Goal: Task Accomplishment & Management: Manage account settings

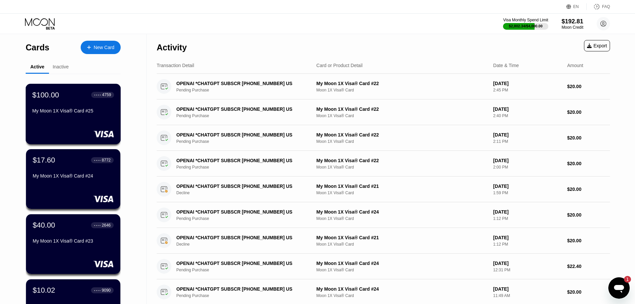
click at [69, 113] on div "My Moon 1X Visa® Card #25" at bounding box center [73, 110] width 82 height 5
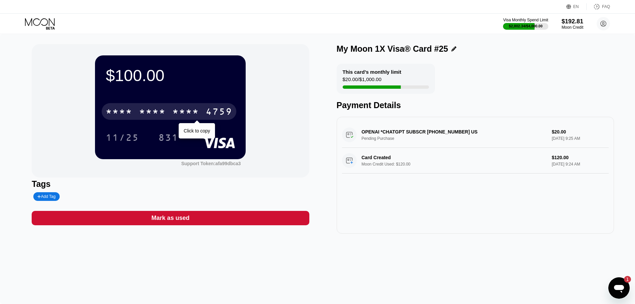
drag, startPoint x: 165, startPoint y: 112, endPoint x: 158, endPoint y: 87, distance: 26.0
click at [165, 112] on div "* * * *" at bounding box center [152, 112] width 27 height 11
click at [184, 120] on div "[CREDIT_CARD_NUMBER]" at bounding box center [169, 111] width 135 height 17
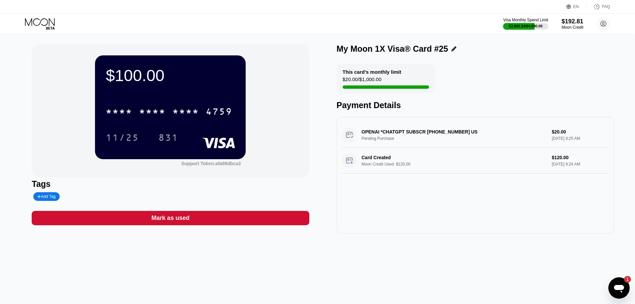
click at [158, 115] on div "* * * *" at bounding box center [152, 112] width 27 height 11
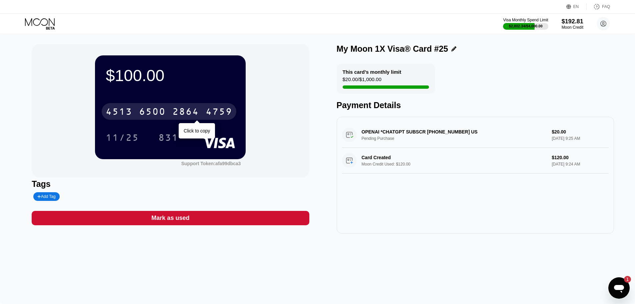
click at [155, 110] on div "6500" at bounding box center [152, 112] width 27 height 11
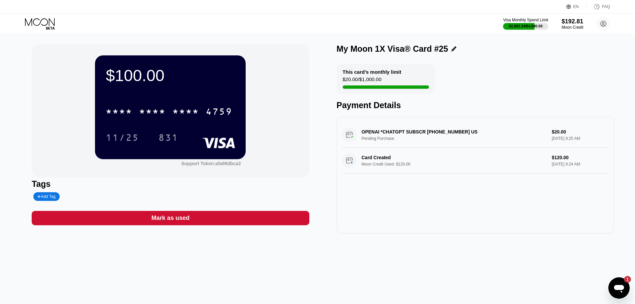
click at [39, 14] on div "Visa Monthly Spend Limit $2,802.34 / $4,000.00 $192.81 Moon Credit churchillwin…" at bounding box center [317, 24] width 635 height 20
click at [42, 35] on div "$100.00 * * * * * * * * * * * * 4759 11/25 831 Support Token: afa99dbca3 Tags A…" at bounding box center [317, 169] width 635 height 270
click at [43, 26] on icon at bounding box center [40, 24] width 31 height 12
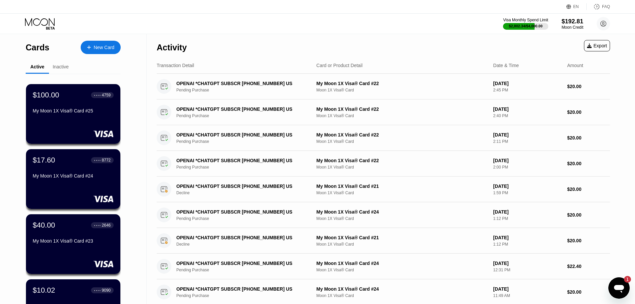
click at [93, 49] on div at bounding box center [92, 48] width 3 height 6
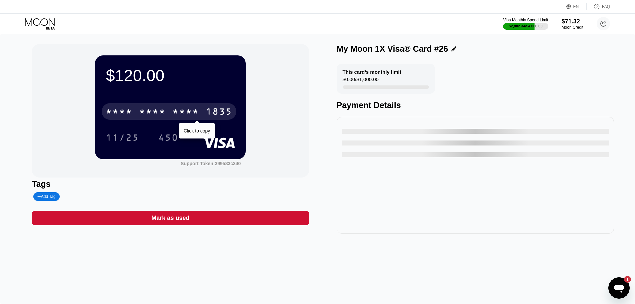
click at [167, 115] on div "* * * * * * * * * * * * 1835" at bounding box center [169, 111] width 135 height 17
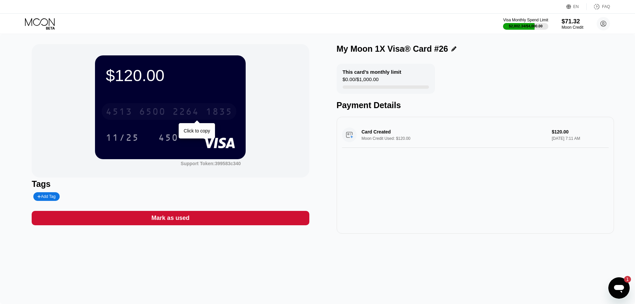
click at [188, 108] on div "2264" at bounding box center [185, 112] width 27 height 11
click at [145, 109] on div "* * * *" at bounding box center [152, 112] width 27 height 11
click at [187, 120] on div "[CREDIT_CARD_NUMBER]" at bounding box center [169, 111] width 135 height 17
click at [407, 131] on div "Card Created Moon Credit Used: $120.00 $120.00 Sep 24, 2025 7:11 AM" at bounding box center [475, 135] width 267 height 26
click at [198, 131] on div "11/25 450" at bounding box center [170, 137] width 129 height 17
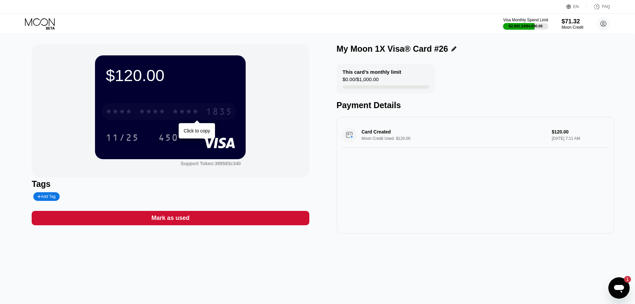
click at [197, 112] on div "* * * *" at bounding box center [185, 112] width 27 height 11
click at [185, 105] on div "[CREDIT_CARD_NUMBER]" at bounding box center [169, 111] width 135 height 17
click at [31, 27] on icon at bounding box center [40, 24] width 31 height 12
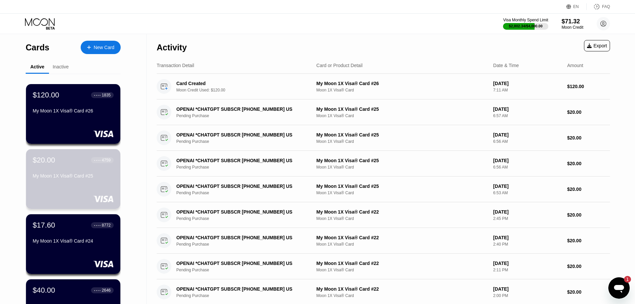
click at [70, 178] on div "My Moon 1X Visa® Card #25" at bounding box center [73, 175] width 81 height 5
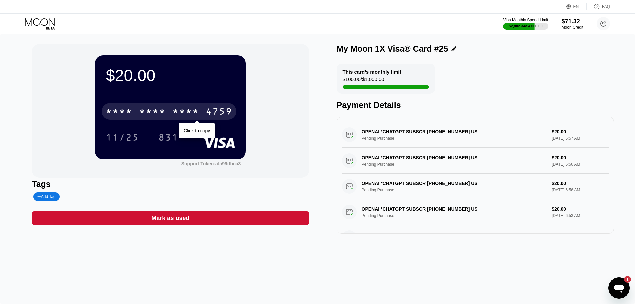
click at [174, 109] on div "* * * *" at bounding box center [185, 112] width 27 height 11
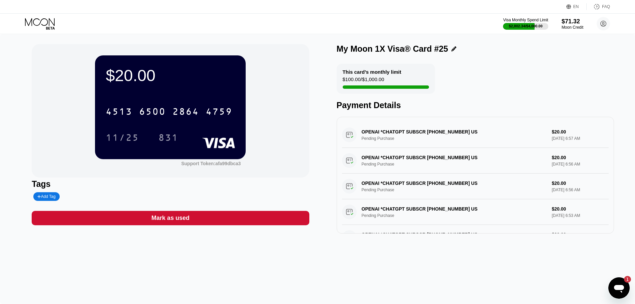
click at [41, 29] on icon at bounding box center [40, 24] width 31 height 12
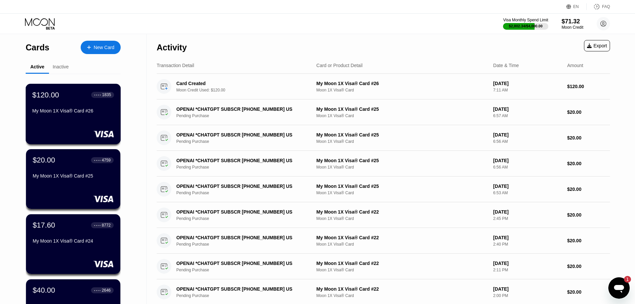
click at [68, 96] on div "$120.00 ● ● ● ● 1835" at bounding box center [73, 94] width 82 height 9
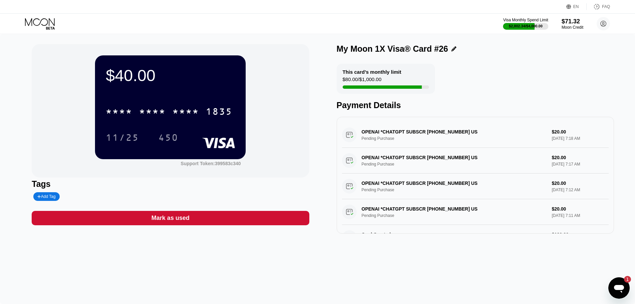
click at [147, 112] on div "* * * *" at bounding box center [152, 112] width 27 height 11
click at [35, 27] on icon at bounding box center [40, 24] width 31 height 12
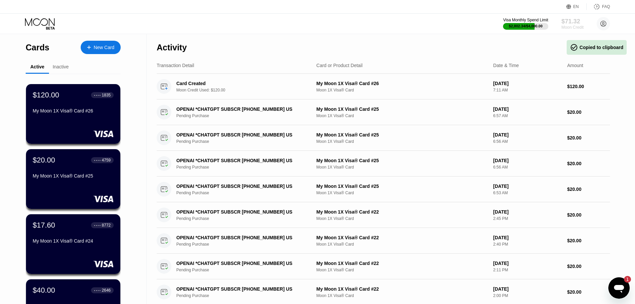
click at [575, 26] on div "Moon Credit" at bounding box center [572, 27] width 22 height 5
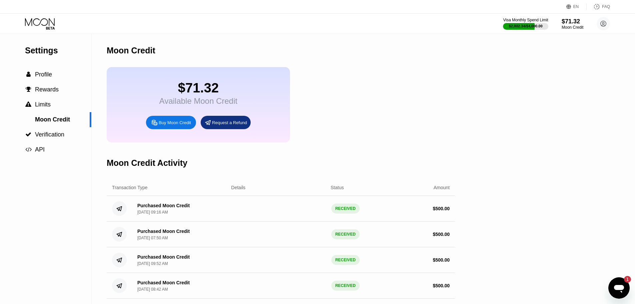
click at [177, 124] on div "Buy Moon Credit" at bounding box center [171, 122] width 50 height 13
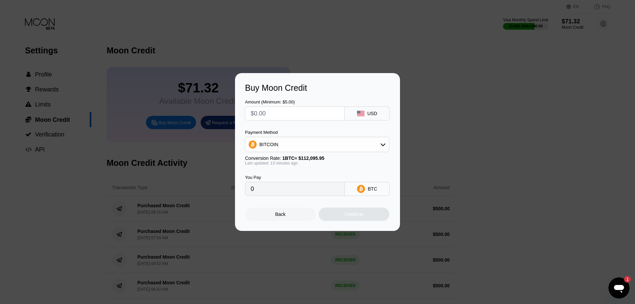
click at [272, 115] on input "text" at bounding box center [295, 113] width 88 height 13
type input "$500"
type input "0.00446171"
type input "$500"
click at [282, 138] on div "BITCOIN" at bounding box center [317, 144] width 144 height 13
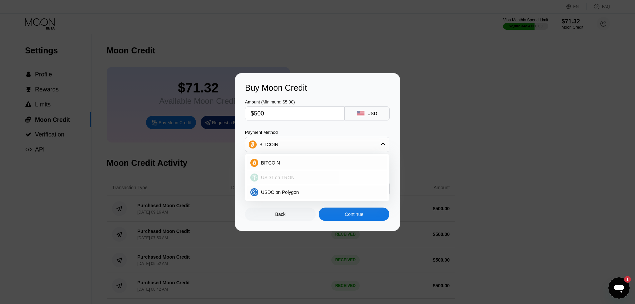
drag, startPoint x: 283, startPoint y: 175, endPoint x: 322, endPoint y: 197, distance: 45.1
click at [283, 176] on span "USDT on TRON" at bounding box center [278, 177] width 34 height 5
type input "505.05"
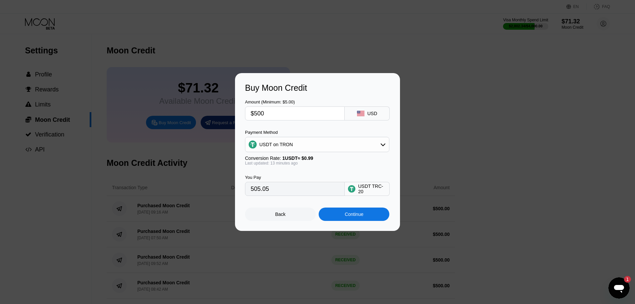
click at [332, 213] on div "Continue" at bounding box center [354, 213] width 71 height 13
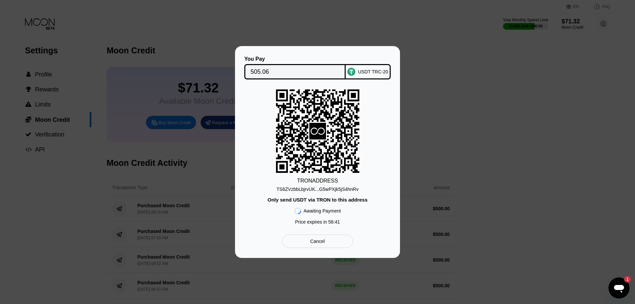
click at [324, 189] on div "TS6ZVzbbLbjrvUK...G5wPXjk5jS4hnRv" at bounding box center [318, 188] width 82 height 5
click at [275, 71] on input "505.06" at bounding box center [295, 71] width 89 height 13
click at [314, 74] on input "505.06" at bounding box center [295, 71] width 89 height 13
click at [329, 153] on icon at bounding box center [317, 131] width 83 height 82
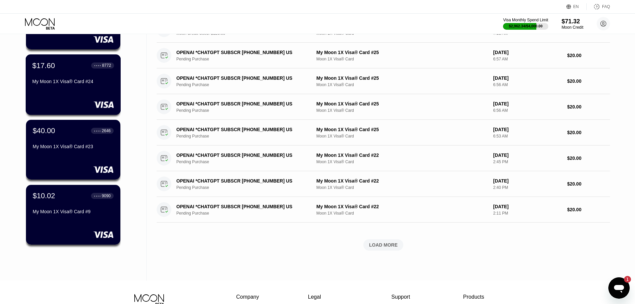
scroll to position [167, 0]
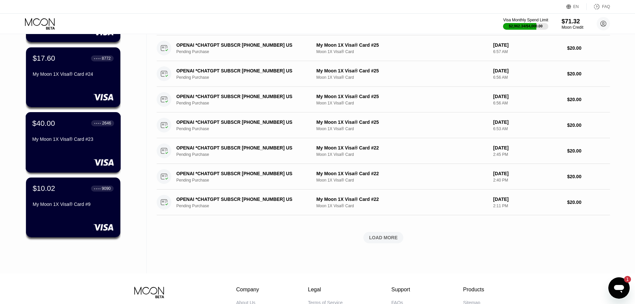
click at [63, 161] on div at bounding box center [73, 162] width 82 height 7
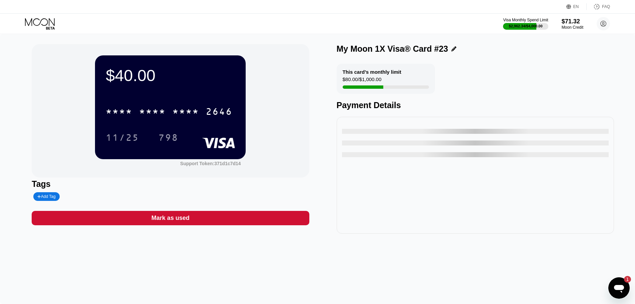
click at [144, 121] on div "* * * * * * * * * * * * 2646" at bounding box center [170, 109] width 129 height 23
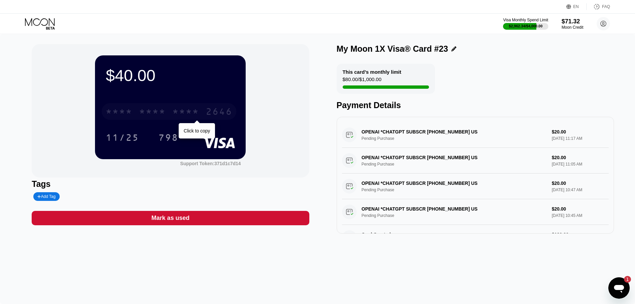
click at [156, 115] on div "* * * *" at bounding box center [152, 112] width 27 height 11
click at [45, 26] on icon at bounding box center [40, 24] width 31 height 12
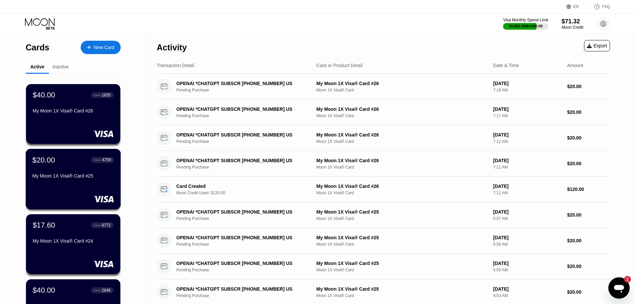
click at [57, 177] on div "My Moon 1X Visa® Card #25" at bounding box center [73, 175] width 82 height 5
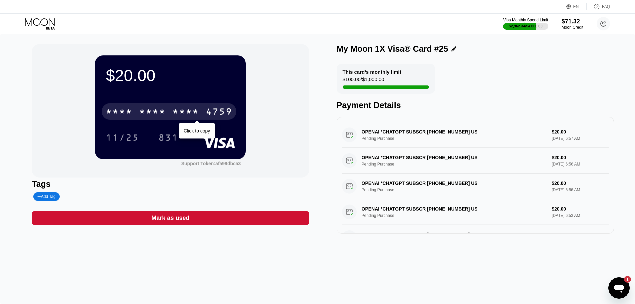
click at [180, 104] on div "* * * * * * * * * * * * 4759" at bounding box center [169, 111] width 135 height 17
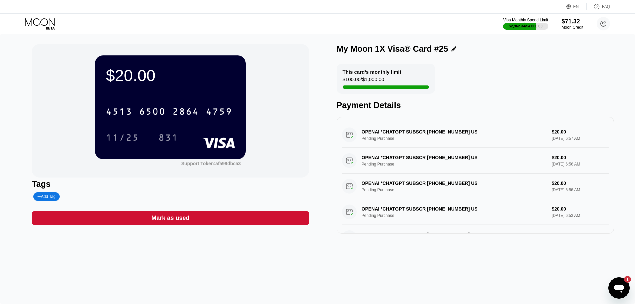
click at [35, 21] on icon at bounding box center [40, 24] width 31 height 12
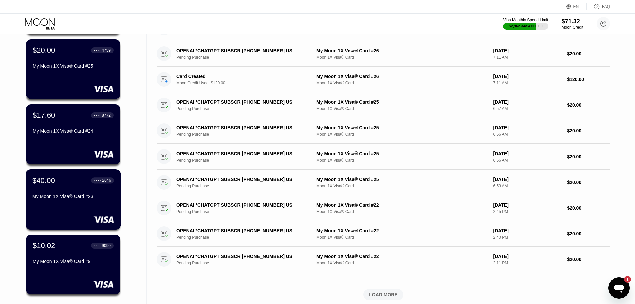
scroll to position [133, 0]
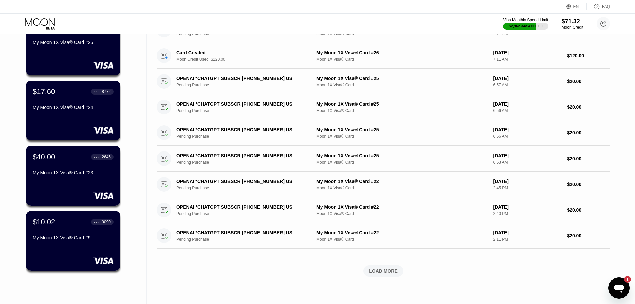
click at [49, 174] on div "My Moon 1X Visa® Card #23" at bounding box center [73, 172] width 81 height 5
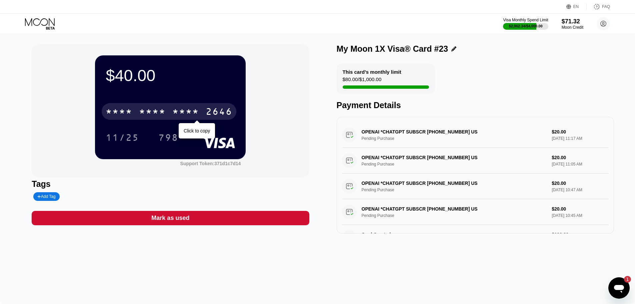
click at [179, 117] on div "* * * *" at bounding box center [185, 112] width 27 height 11
click at [138, 109] on div "4513 6500 2535 2646" at bounding box center [169, 111] width 135 height 17
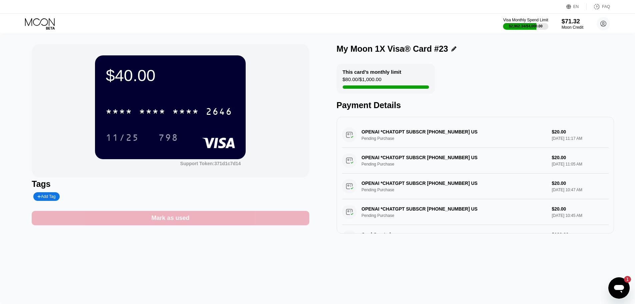
click at [188, 214] on div "Mark as used" at bounding box center [170, 218] width 277 height 14
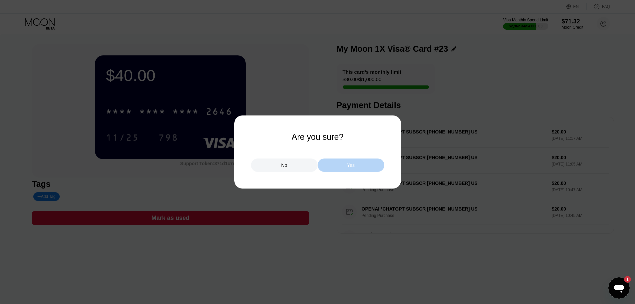
click at [353, 163] on div "Yes" at bounding box center [351, 165] width 8 height 6
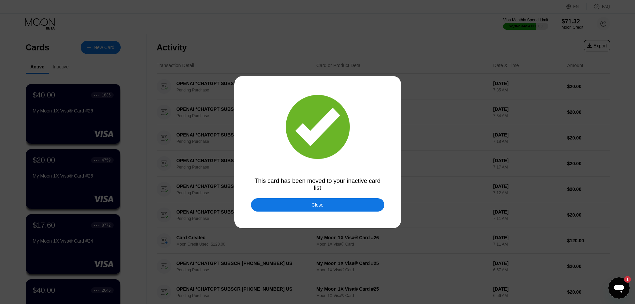
click at [307, 207] on div "Close" at bounding box center [317, 204] width 133 height 13
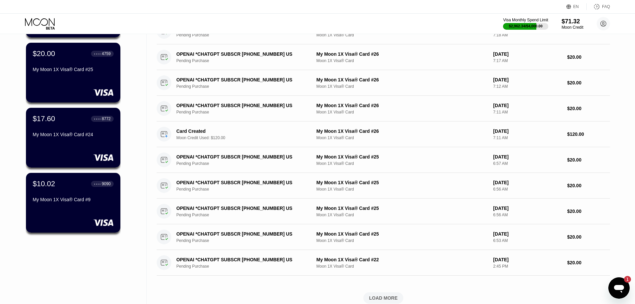
scroll to position [33, 0]
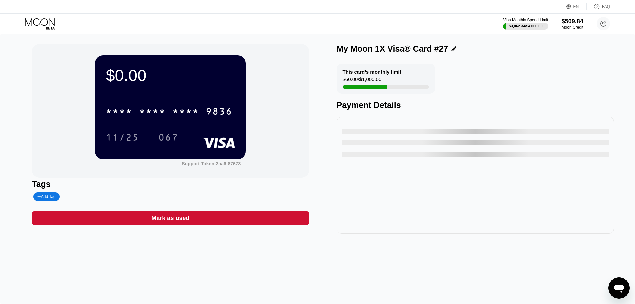
click at [224, 232] on div "$0.00 * * * * * * * * * * * * 9836 11/25 067 Support Token: 3aa6f87673 Tags Add…" at bounding box center [170, 138] width 277 height 189
click at [229, 221] on div "Mark as used" at bounding box center [170, 218] width 277 height 14
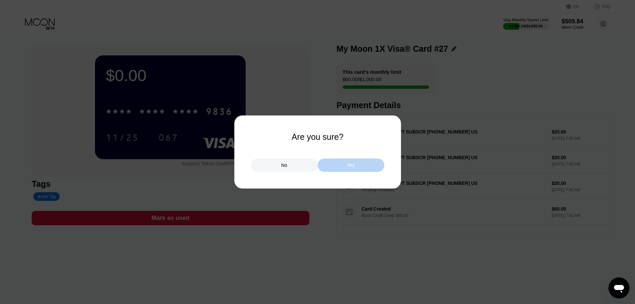
click at [341, 163] on div "Yes" at bounding box center [351, 164] width 67 height 13
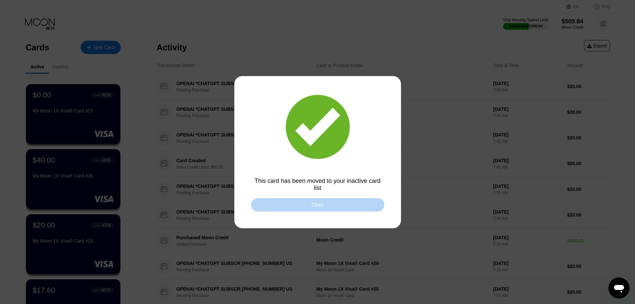
click at [339, 207] on div "Close" at bounding box center [317, 204] width 133 height 13
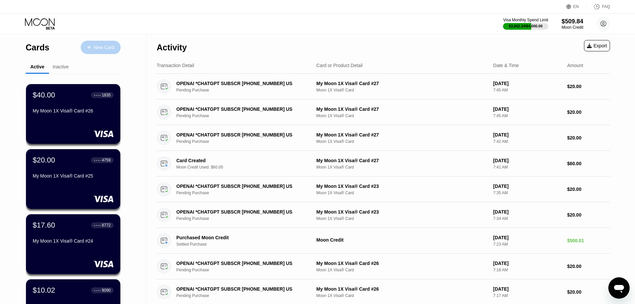
click at [116, 46] on div "New Card" at bounding box center [101, 47] width 40 height 13
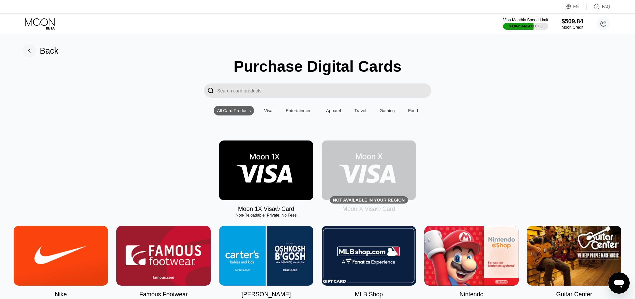
click at [279, 161] on img at bounding box center [266, 170] width 94 height 60
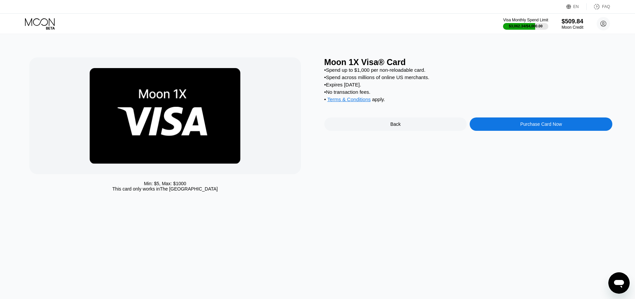
click at [554, 126] on div "Purchase Card Now" at bounding box center [541, 123] width 143 height 13
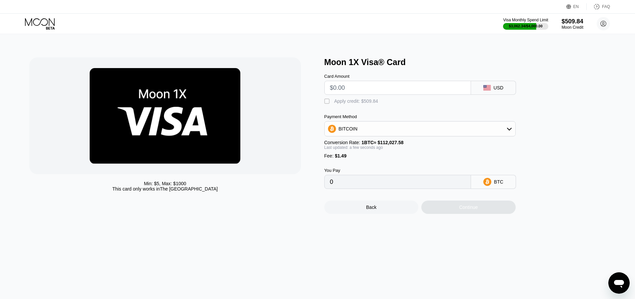
click at [397, 87] on input "text" at bounding box center [397, 87] width 135 height 13
type input "$120"
type input "0.00108447"
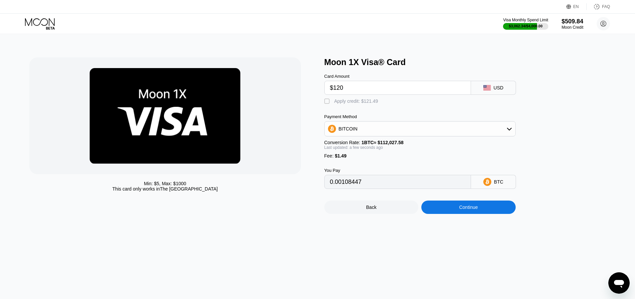
type input "$120"
drag, startPoint x: 364, startPoint y: 96, endPoint x: 364, endPoint y: 106, distance: 10.0
click at [364, 97] on div "Card Amount $120 USD  Apply credit: $121.49 Payment Method BITCOIN Conversion …" at bounding box center [430, 128] width 213 height 122
click at [364, 105] on div " Apply credit: $121.49" at bounding box center [352, 101] width 57 height 7
type input "0"
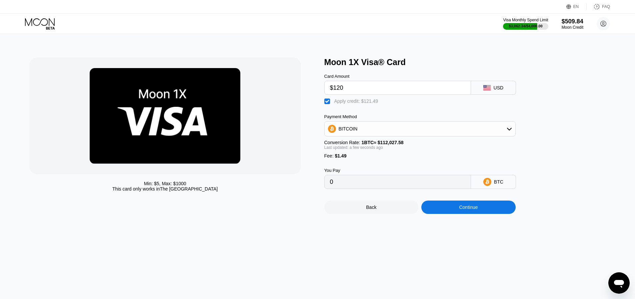
click at [484, 204] on div "Back Continue" at bounding box center [430, 201] width 213 height 25
click at [478, 214] on div "Continue" at bounding box center [468, 206] width 94 height 13
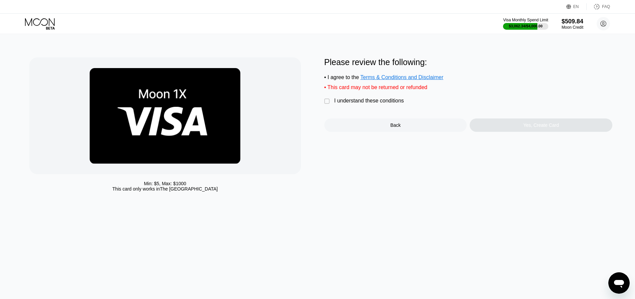
click at [395, 104] on div "I understand these conditions" at bounding box center [369, 101] width 70 height 6
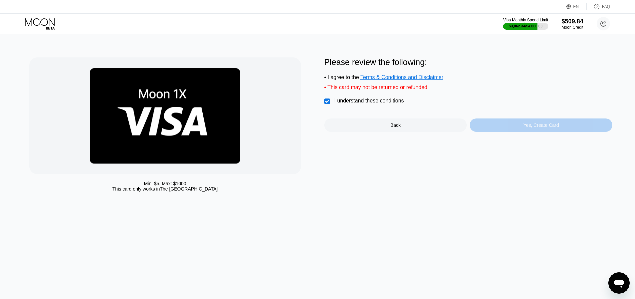
click at [493, 132] on div "Yes, Create Card" at bounding box center [541, 124] width 143 height 13
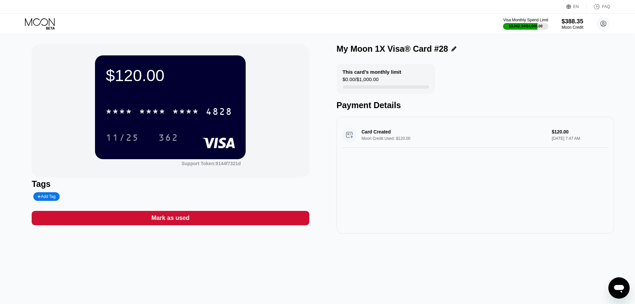
click at [509, 289] on div "$120.00 * * * * * * * * * * * * 4828 11/25 362 Support Token: 9144f7321d Tags A…" at bounding box center [317, 169] width 635 height 270
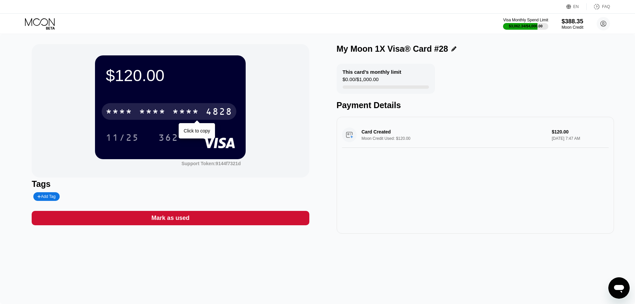
click at [145, 120] on div "* * * * * * * * * * * * 4828" at bounding box center [169, 111] width 135 height 17
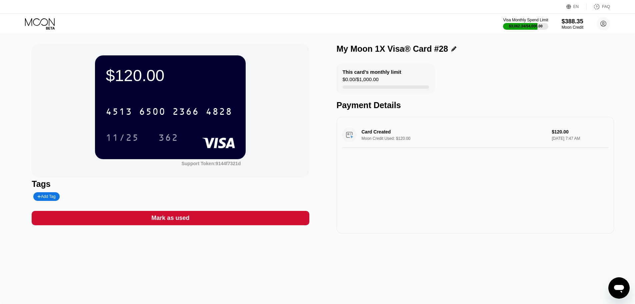
click at [369, 197] on div "Card Created Moon Credit Used: $120.00 $120.00 Sep 24, 2025 7:47 AM" at bounding box center [475, 175] width 277 height 117
click at [341, 195] on div "Card Created Moon Credit Used: $120.00 $120.00 [DATE] 7:47 AM" at bounding box center [475, 175] width 277 height 117
click at [22, 30] on div "Visa Monthly Spend Limit $3,062.34 / $4,000.00 $388.35 Moon Credit [EMAIL_ADDRE…" at bounding box center [317, 24] width 635 height 20
click at [41, 23] on icon at bounding box center [40, 24] width 31 height 12
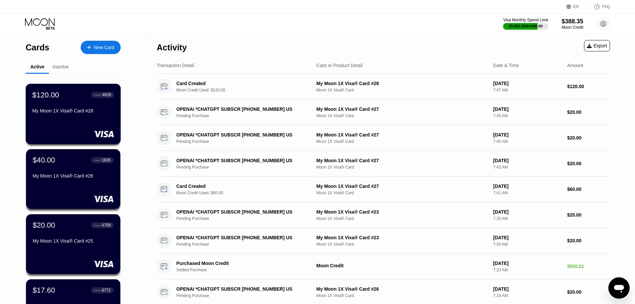
click at [65, 110] on div "My Moon 1X Visa® Card #28" at bounding box center [73, 110] width 82 height 5
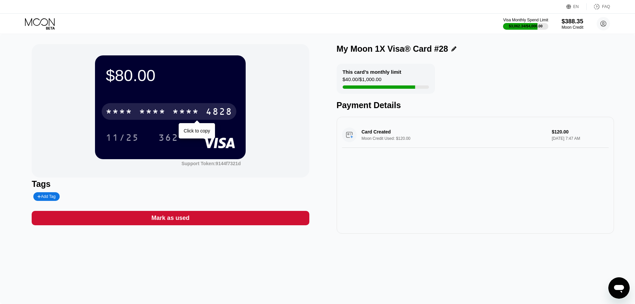
click at [174, 117] on div "* * * *" at bounding box center [185, 112] width 27 height 11
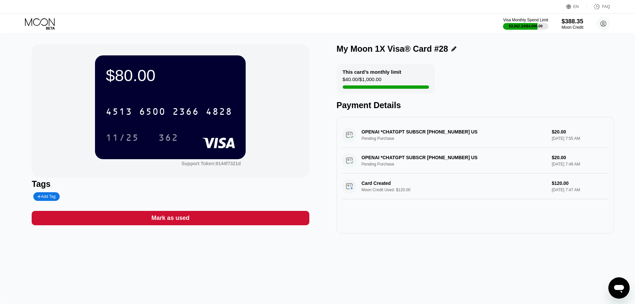
click at [49, 19] on icon at bounding box center [40, 22] width 30 height 8
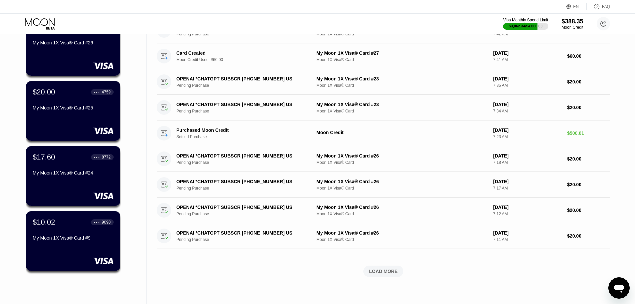
scroll to position [133, 0]
click at [73, 223] on div "$10.02 ● ● ● ● 9090" at bounding box center [73, 221] width 81 height 9
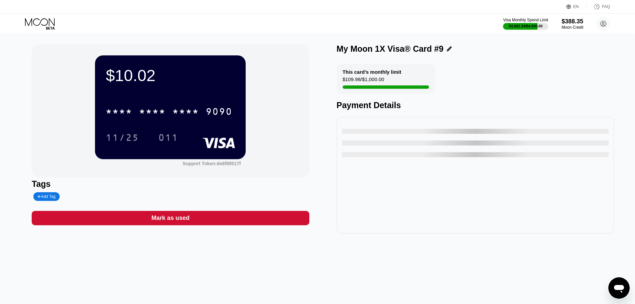
click at [154, 101] on div "* * * * * * * * * * * * 9090" at bounding box center [170, 109] width 129 height 23
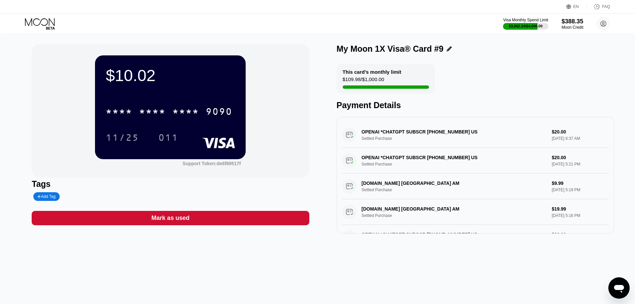
drag, startPoint x: 158, startPoint y: 111, endPoint x: 152, endPoint y: 112, distance: 6.1
click at [152, 112] on div "* * * *" at bounding box center [152, 112] width 27 height 11
click at [24, 21] on div "Visa Monthly Spend Limit $3,062.34 / $4,000.00 $388.35 Moon Credit churchillwin…" at bounding box center [317, 24] width 635 height 20
click at [199, 212] on div "$10.02 4513 6500 2895 9090 11/25 011 Support Token: de6f89517f Tags Add Tag Mar…" at bounding box center [170, 138] width 277 height 189
click at [218, 219] on div "Mark as used" at bounding box center [170, 218] width 277 height 14
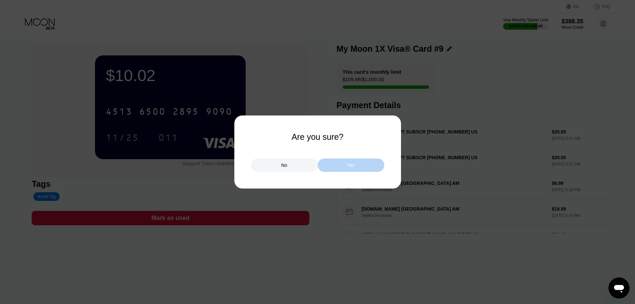
click at [348, 165] on div "Yes" at bounding box center [351, 165] width 8 height 6
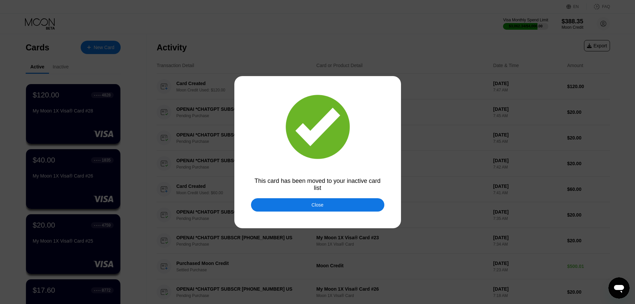
click at [312, 216] on div at bounding box center [320, 152] width 640 height 304
click at [309, 207] on div "Close" at bounding box center [317, 204] width 133 height 13
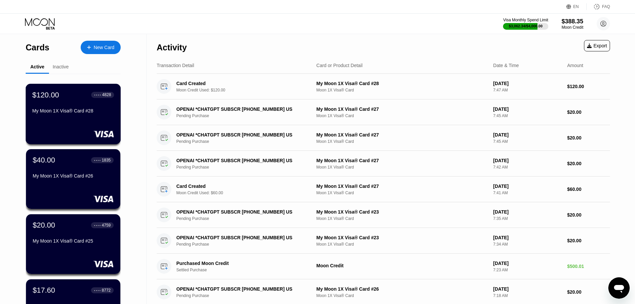
click at [72, 116] on div "My Moon 1X Visa® Card #28" at bounding box center [73, 112] width 82 height 8
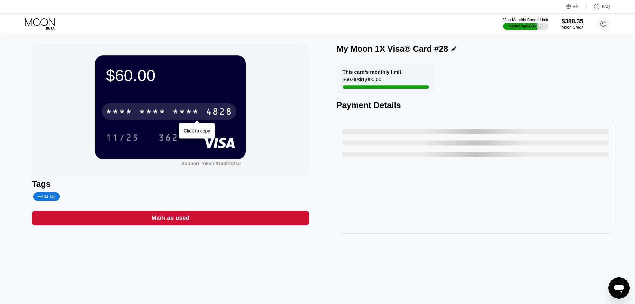
click at [174, 114] on div "* * * *" at bounding box center [185, 112] width 27 height 11
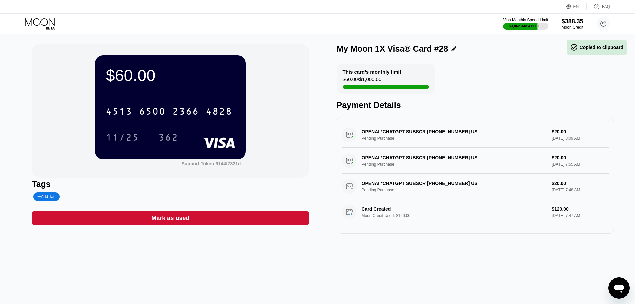
click at [47, 20] on icon at bounding box center [40, 22] width 30 height 8
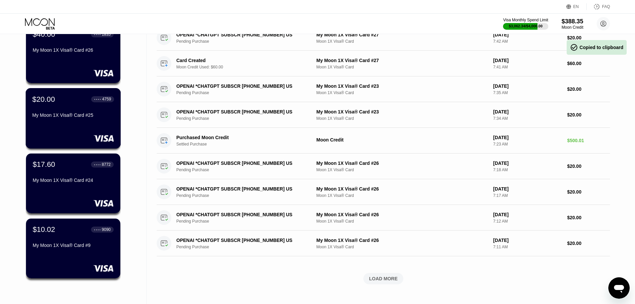
scroll to position [133, 0]
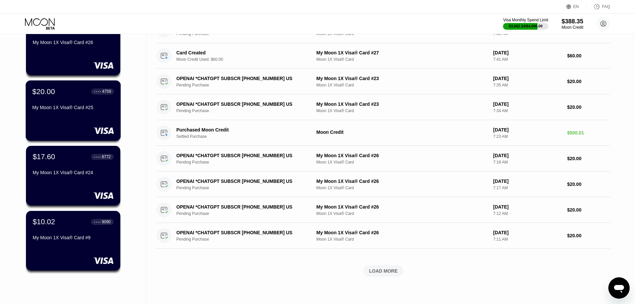
click at [87, 110] on div "My Moon 1X Visa® Card #25" at bounding box center [73, 107] width 82 height 5
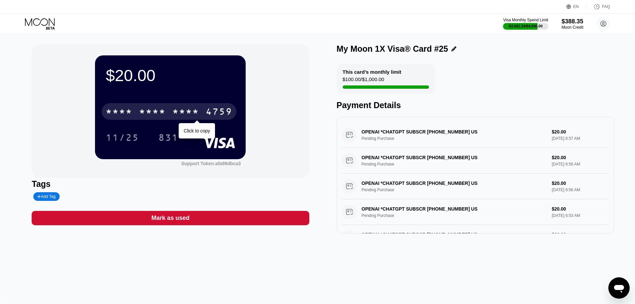
click at [146, 108] on div "* * * *" at bounding box center [152, 112] width 27 height 11
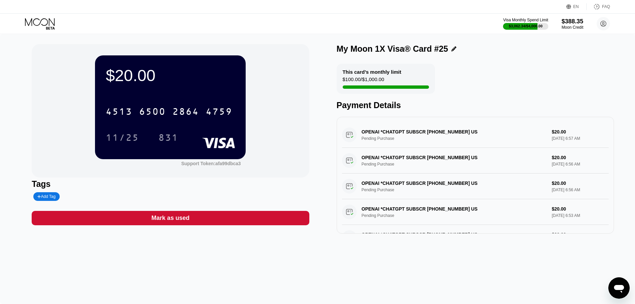
click at [472, 63] on div "My Moon 1X Visa® Card #25 This card’s monthly limit $100.00 / $1,000.00 Payment…" at bounding box center [475, 138] width 277 height 189
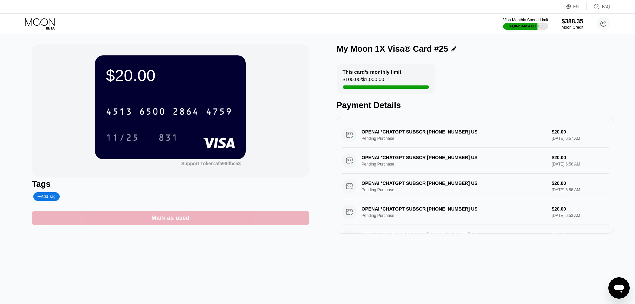
click at [192, 219] on div "Mark as used" at bounding box center [170, 218] width 277 height 14
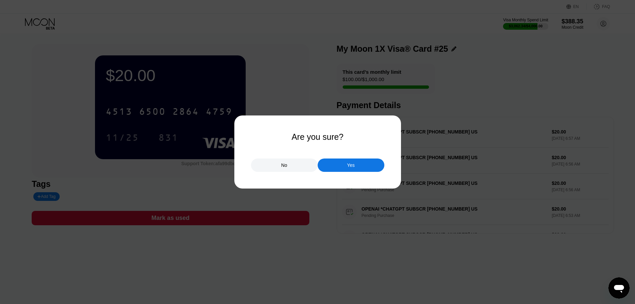
click at [345, 170] on div "Yes" at bounding box center [351, 164] width 67 height 13
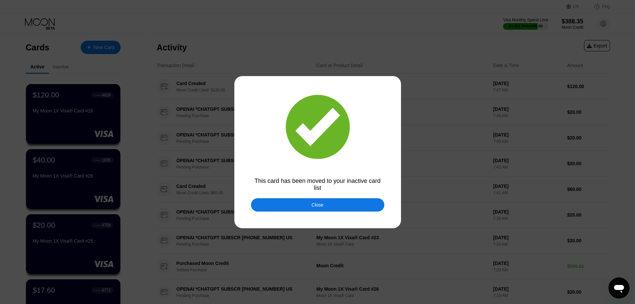
click at [308, 191] on div "This card has been moved to your inactive card list" at bounding box center [317, 184] width 133 height 14
click at [305, 215] on div at bounding box center [320, 152] width 640 height 304
click at [306, 208] on div "Close" at bounding box center [317, 204] width 133 height 13
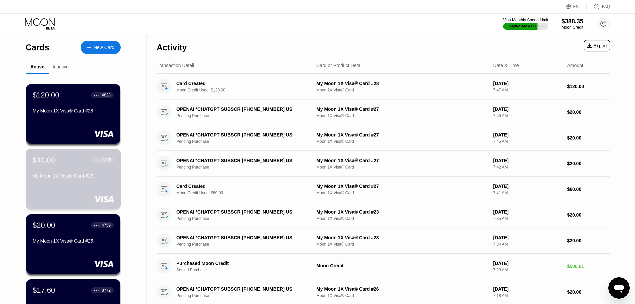
click at [54, 167] on div "$40.00 ● ● ● ● 1835 My Moon 1X Visa® Card #26" at bounding box center [73, 168] width 82 height 26
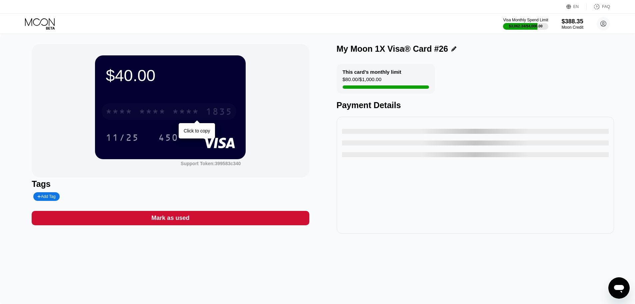
click at [179, 109] on div "* * * * * * * * * * * * 1835" at bounding box center [169, 111] width 135 height 17
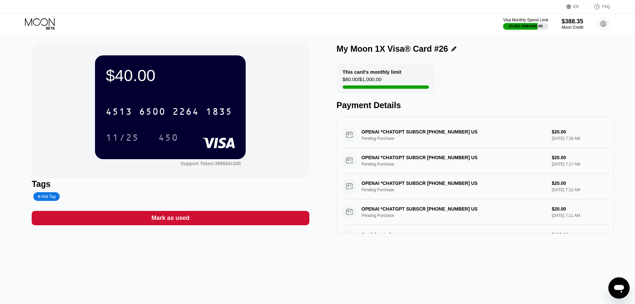
click at [37, 13] on div "EN Language Select an item Save FAQ" at bounding box center [317, 7] width 635 height 14
click at [45, 18] on icon at bounding box center [40, 22] width 30 height 8
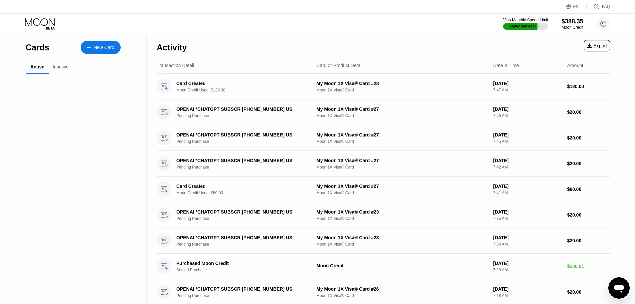
click at [44, 20] on icon at bounding box center [40, 24] width 31 height 12
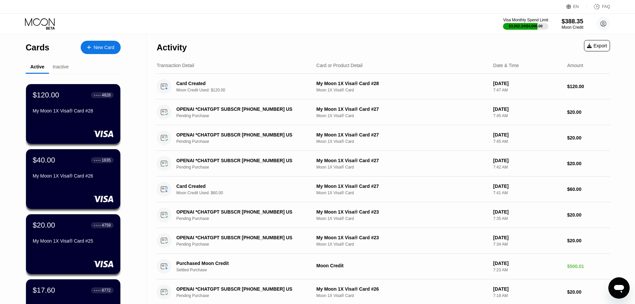
click at [44, 20] on icon at bounding box center [40, 24] width 31 height 12
click at [59, 122] on div "$120.00 ● ● ● ● 4828 My Moon 1X Visa® Card #28" at bounding box center [73, 114] width 95 height 60
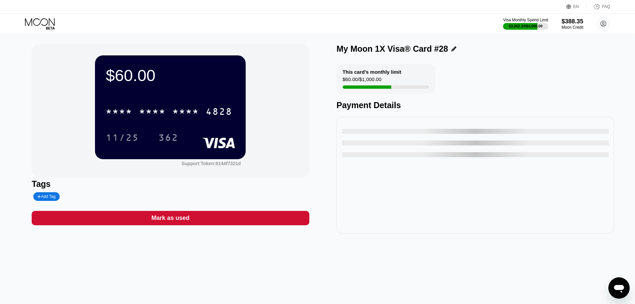
click at [123, 121] on div "* * * * * * * * * * * * 4828" at bounding box center [170, 109] width 129 height 23
click at [134, 108] on div "* * * * * * * * * * * * 4828" at bounding box center [169, 111] width 135 height 17
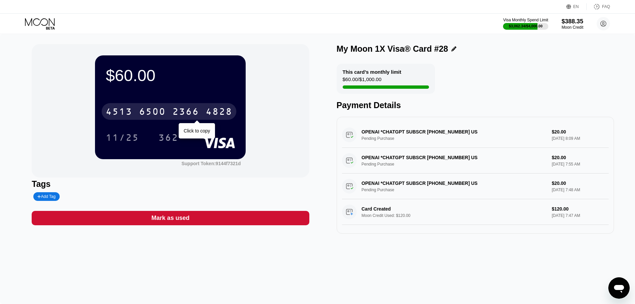
click at [179, 111] on div "2366" at bounding box center [185, 112] width 27 height 11
click at [171, 113] on div "* * * * * * * * * * * * 4828" at bounding box center [169, 111] width 135 height 17
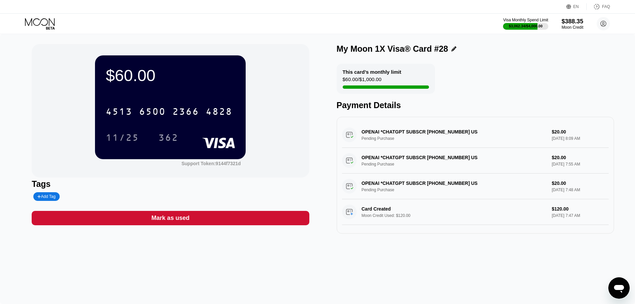
click at [47, 21] on icon at bounding box center [40, 24] width 31 height 12
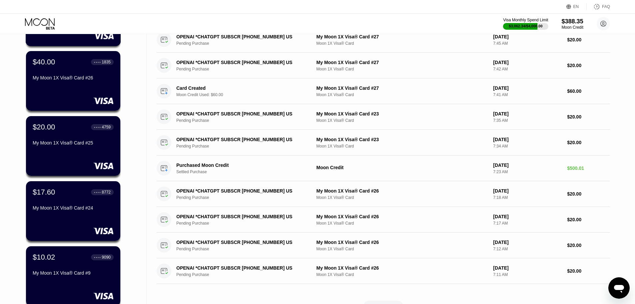
scroll to position [167, 0]
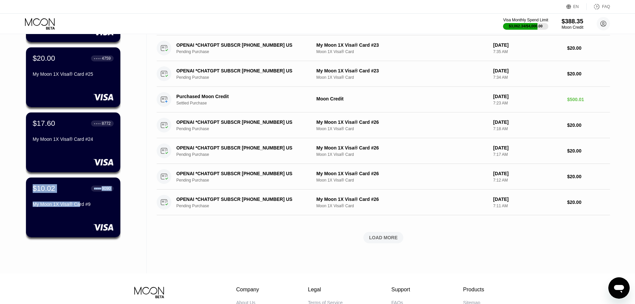
drag, startPoint x: 79, startPoint y: 206, endPoint x: 0, endPoint y: 193, distance: 80.1
click at [0, 193] on div "Cards New Card Active Inactive $120.00 ● ● ● ● 4828 My Moon 1X Visa® Card #28 $…" at bounding box center [73, 70] width 147 height 406
click at [67, 197] on div "$10.02 ● ● ● ● 9090 My Moon 1X Visa® Card #9" at bounding box center [73, 196] width 81 height 25
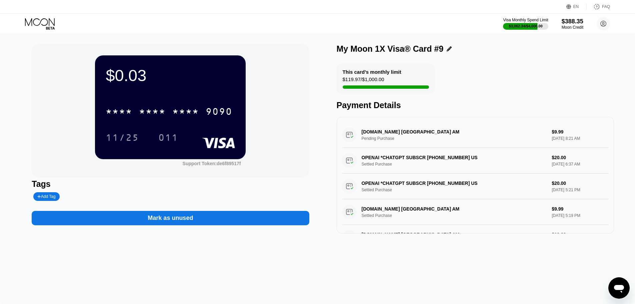
click at [32, 23] on icon at bounding box center [40, 22] width 30 height 8
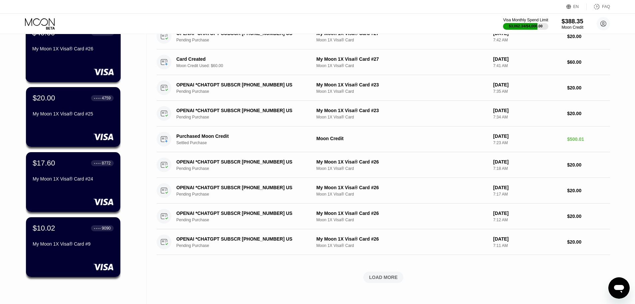
scroll to position [133, 0]
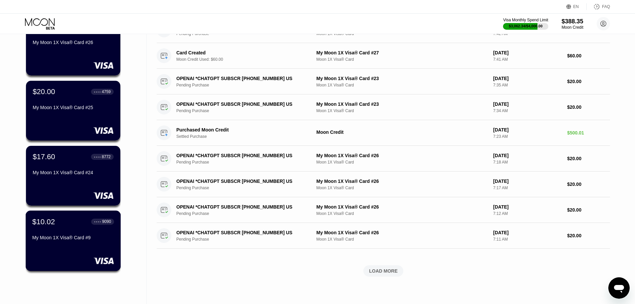
click at [70, 270] on div "$10.02 ● ● ● ● 9090 My Moon 1X Visa® Card #9" at bounding box center [73, 240] width 95 height 60
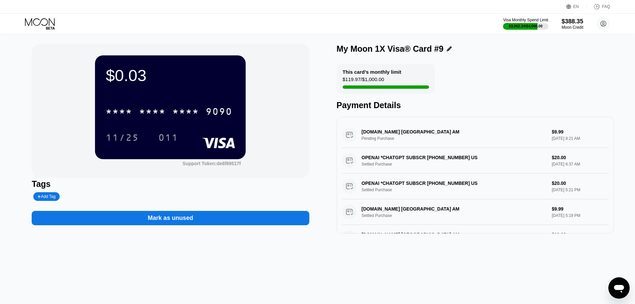
click at [48, 43] on div "$0.03 * * * * * * * * * * * * 9090 11/25 011 Support Token: de6f89517f Tags Add…" at bounding box center [317, 169] width 635 height 270
click at [47, 31] on div "Visa Monthly Spend Limit $3,062.34 / $4,000.00 $388.35 Moon Credit churchillwin…" at bounding box center [317, 24] width 635 height 20
click at [46, 27] on icon at bounding box center [50, 28] width 9 height 3
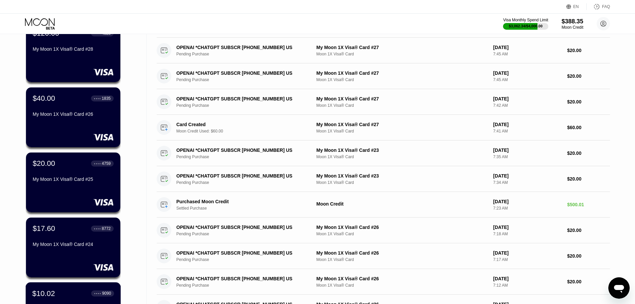
scroll to position [167, 0]
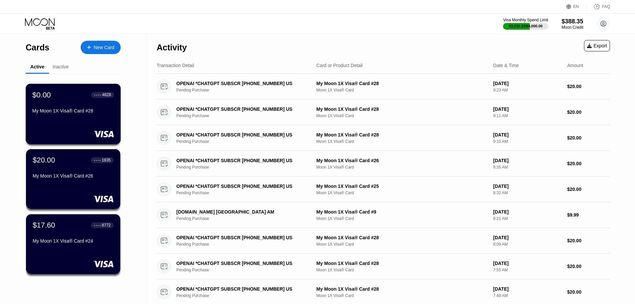
click at [50, 113] on div "My Moon 1X Visa® Card #28" at bounding box center [73, 110] width 82 height 5
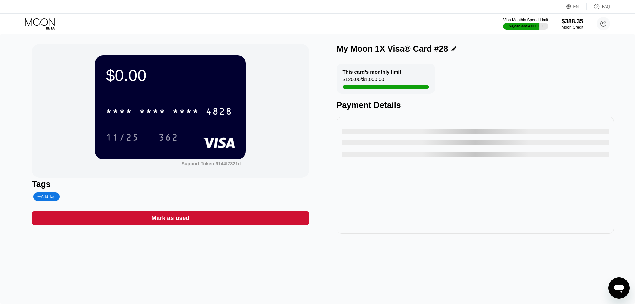
click at [214, 212] on div "$0.00 * * * * * * * * * * * * 4828 11/25 362 Support Token: 9144f7321d Tags Add…" at bounding box center [170, 138] width 277 height 189
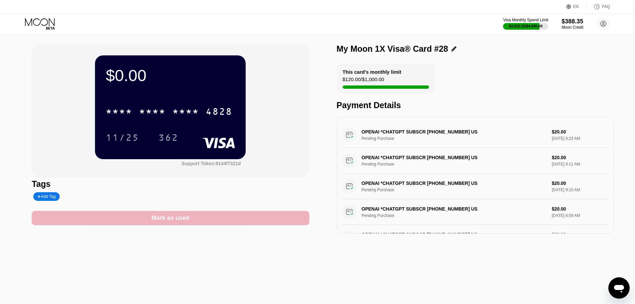
click at [216, 225] on div "Mark as used" at bounding box center [170, 218] width 277 height 14
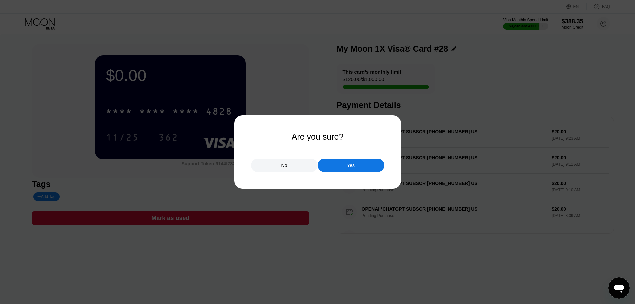
click at [334, 166] on div "Yes" at bounding box center [351, 164] width 67 height 13
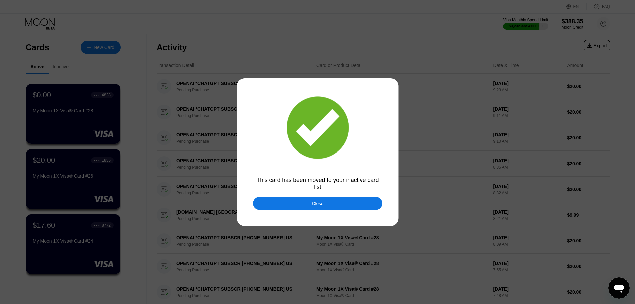
drag, startPoint x: 35, startPoint y: 27, endPoint x: 109, endPoint y: 47, distance: 76.3
click at [36, 27] on div at bounding box center [320, 152] width 640 height 304
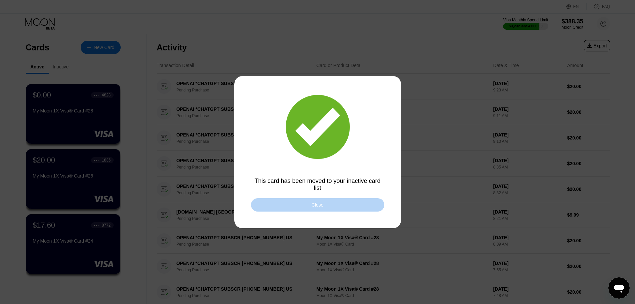
drag, startPoint x: 311, startPoint y: 207, endPoint x: 307, endPoint y: 202, distance: 6.9
click at [307, 202] on div "Close" at bounding box center [317, 204] width 133 height 13
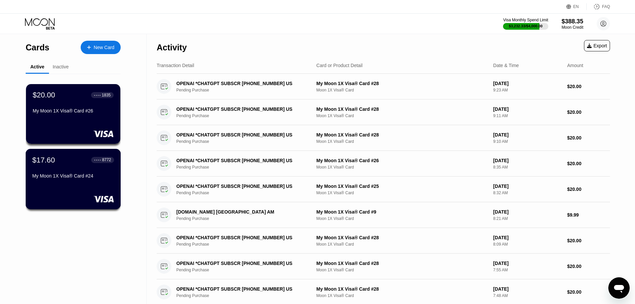
click at [94, 191] on div "$17.60 ● ● ● ● 8772 My Moon 1X Visa® Card #24" at bounding box center [73, 179] width 95 height 60
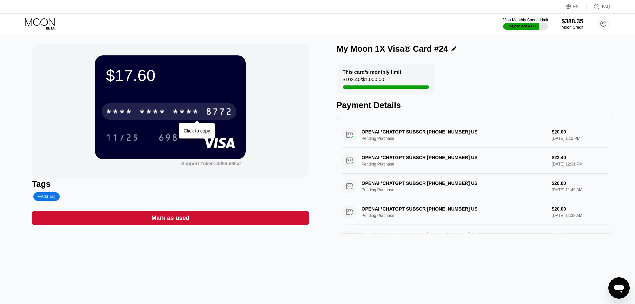
click at [191, 115] on div "* * * *" at bounding box center [185, 112] width 27 height 11
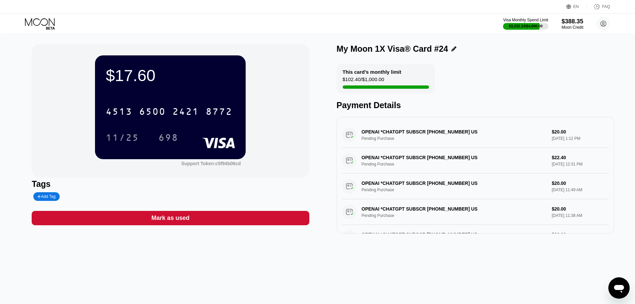
click at [30, 28] on icon at bounding box center [40, 24] width 31 height 12
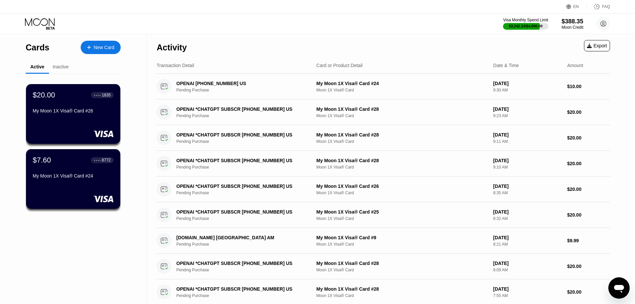
click at [344, 40] on div "Activity Export" at bounding box center [383, 45] width 453 height 23
click at [91, 113] on div "My Moon 1X Visa® Card #26" at bounding box center [73, 110] width 82 height 5
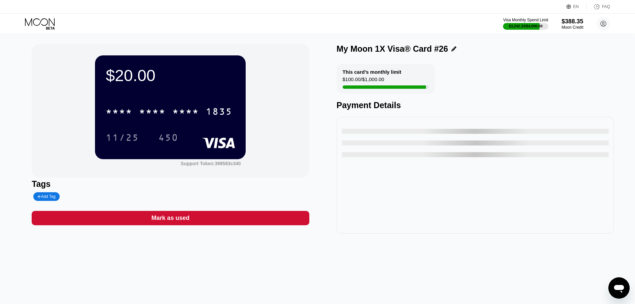
click at [162, 121] on div "* * * * * * * * * * * * 1835" at bounding box center [170, 109] width 129 height 23
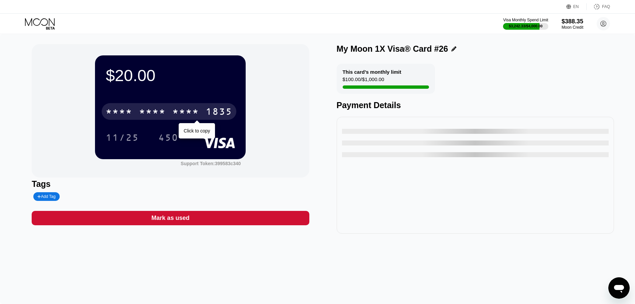
click at [208, 113] on div "1835" at bounding box center [219, 112] width 27 height 11
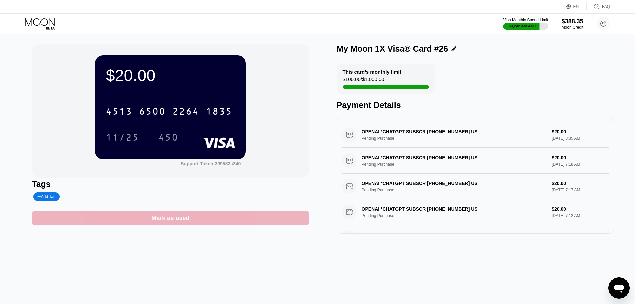
click at [178, 221] on div "Mark as used" at bounding box center [170, 218] width 38 height 8
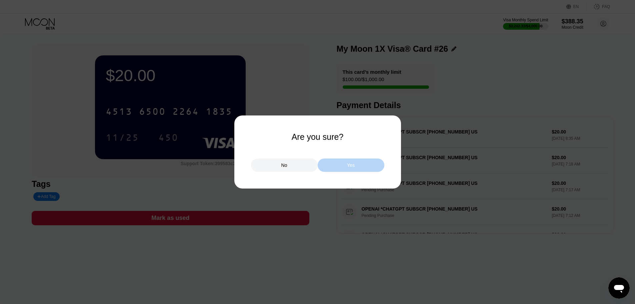
drag, startPoint x: 337, startPoint y: 166, endPoint x: 330, endPoint y: 163, distance: 7.0
click at [336, 166] on div "Yes" at bounding box center [351, 164] width 67 height 13
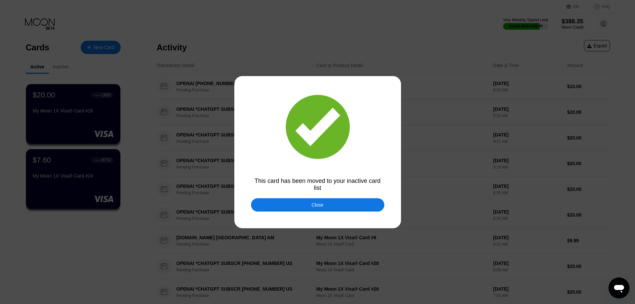
click at [291, 198] on div at bounding box center [320, 152] width 640 height 304
click at [289, 205] on div "Close" at bounding box center [317, 204] width 133 height 13
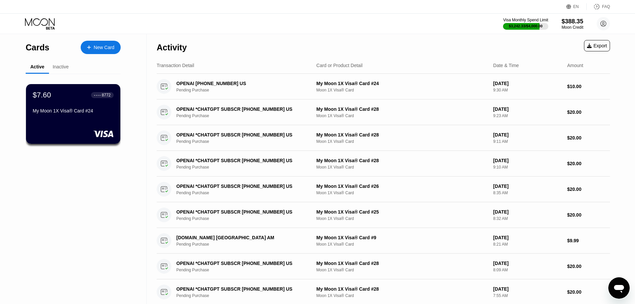
click at [34, 17] on div "Visa Monthly Spend Limit $3,242.33 / $4,000.00 $388.35 Moon Credit [EMAIL_ADDRE…" at bounding box center [317, 24] width 635 height 20
click at [37, 19] on icon at bounding box center [40, 22] width 30 height 8
click at [5, 141] on div "Cards New Card Active Inactive $7.60 ● ● ● ● 8772 My Moon 1X Visa® Card #24 $0.…" at bounding box center [73, 237] width 147 height 406
click at [425, 43] on div "Activity Export" at bounding box center [383, 45] width 453 height 23
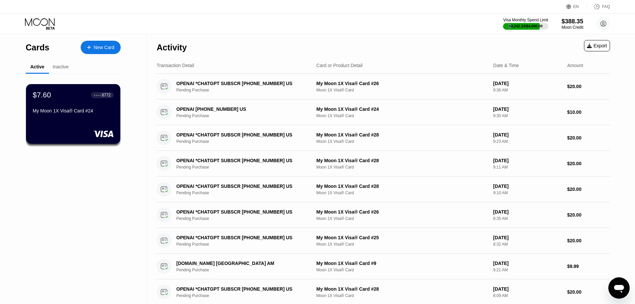
click at [540, 34] on div "Activity Export" at bounding box center [383, 45] width 453 height 23
click at [492, 25] on div "Visa Monthly Spend Limit $3,242.33 / $4,000.00 $388.35 Moon Credit [EMAIL_ADDRE…" at bounding box center [317, 24] width 635 height 20
